Goal: Check status: Check status

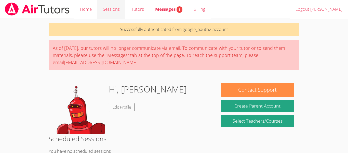
click at [107, 9] on link "Sessions" at bounding box center [111, 9] width 28 height 19
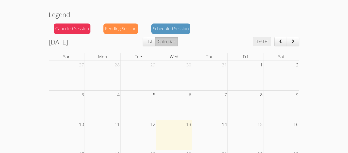
scroll to position [40, 0]
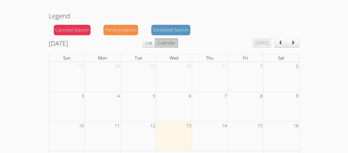
click at [278, 43] on span "prev" at bounding box center [280, 43] width 5 height 4
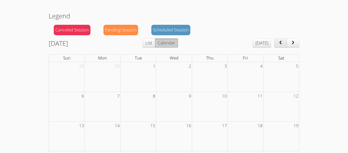
click at [278, 44] on span "prev" at bounding box center [280, 43] width 5 height 4
click at [279, 44] on span "prev" at bounding box center [280, 43] width 5 height 4
click at [278, 43] on button "prev" at bounding box center [280, 42] width 13 height 9
click at [277, 43] on button "prev" at bounding box center [280, 42] width 13 height 9
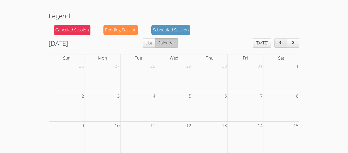
click at [275, 45] on button "prev" at bounding box center [280, 42] width 13 height 9
click at [278, 44] on button "prev" at bounding box center [280, 42] width 13 height 9
click at [278, 44] on span "prev" at bounding box center [280, 43] width 5 height 4
click at [278, 45] on button "prev" at bounding box center [280, 42] width 13 height 9
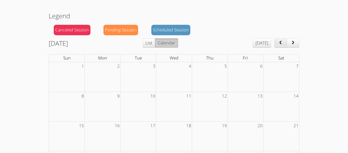
click at [278, 44] on button "prev" at bounding box center [280, 42] width 13 height 9
click at [296, 42] on span "next" at bounding box center [292, 43] width 5 height 4
click at [295, 42] on span "next" at bounding box center [292, 43] width 5 height 4
click at [297, 41] on button "next" at bounding box center [293, 42] width 13 height 9
click at [296, 42] on button "next" at bounding box center [293, 42] width 13 height 9
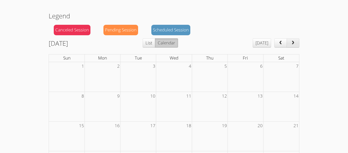
click at [294, 43] on span "next" at bounding box center [292, 43] width 5 height 4
click at [294, 42] on span "next" at bounding box center [292, 43] width 5 height 4
click at [294, 41] on span "next" at bounding box center [292, 43] width 5 height 4
click at [293, 41] on span "next" at bounding box center [292, 43] width 5 height 4
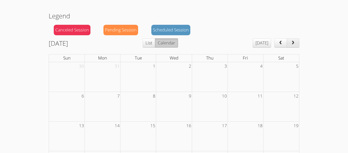
click at [293, 42] on span "next" at bounding box center [292, 43] width 5 height 4
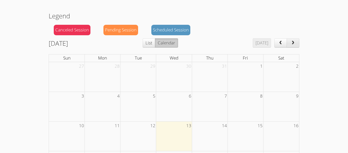
click at [294, 42] on span "next" at bounding box center [292, 43] width 5 height 4
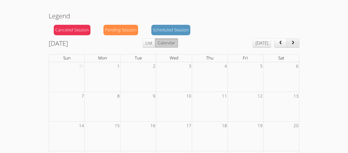
click at [293, 42] on span "next" at bounding box center [292, 43] width 5 height 4
click at [293, 44] on span "next" at bounding box center [292, 43] width 5 height 4
click at [294, 42] on span "next" at bounding box center [292, 43] width 5 height 4
click at [296, 43] on span "next" at bounding box center [292, 43] width 5 height 4
click at [278, 44] on button "prev" at bounding box center [280, 42] width 13 height 9
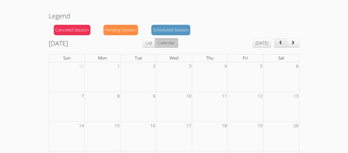
click at [280, 43] on span "prev" at bounding box center [280, 43] width 5 height 4
click at [280, 44] on span "prev" at bounding box center [280, 43] width 5 height 4
click at [280, 45] on button "prev" at bounding box center [280, 42] width 13 height 9
click at [282, 45] on button "prev" at bounding box center [280, 42] width 13 height 9
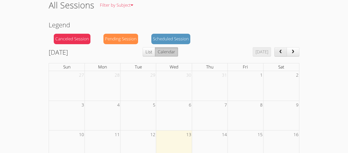
scroll to position [0, 0]
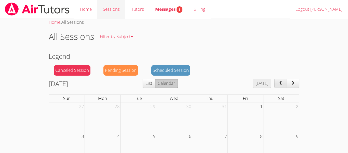
click at [108, 10] on link "Sessions" at bounding box center [111, 9] width 28 height 19
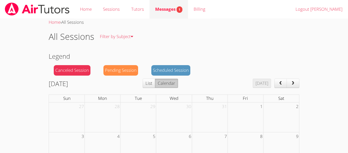
click at [163, 8] on span "Messages 1" at bounding box center [168, 9] width 27 height 6
